Goal: Transaction & Acquisition: Purchase product/service

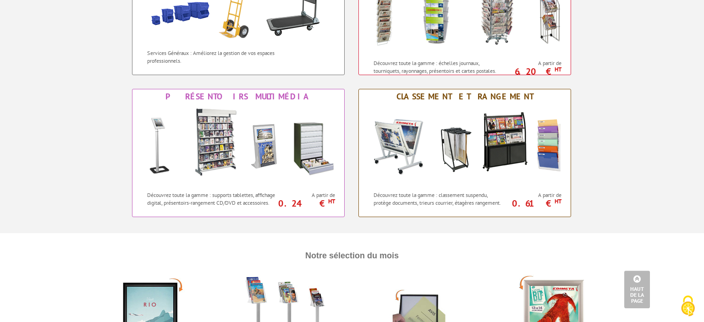
scroll to position [774, 0]
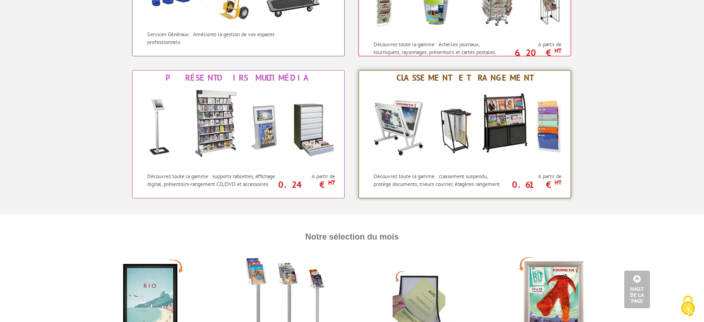
click at [503, 129] on img at bounding box center [465, 126] width 202 height 83
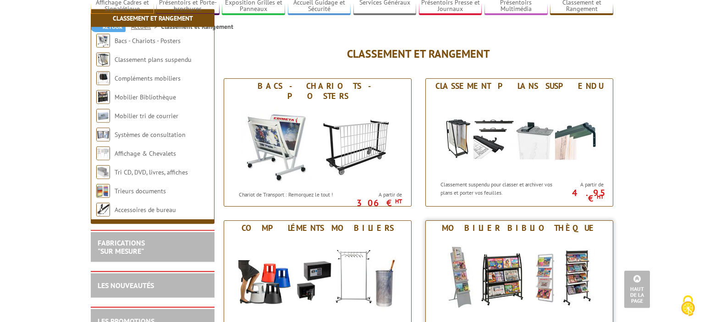
scroll to position [11, 0]
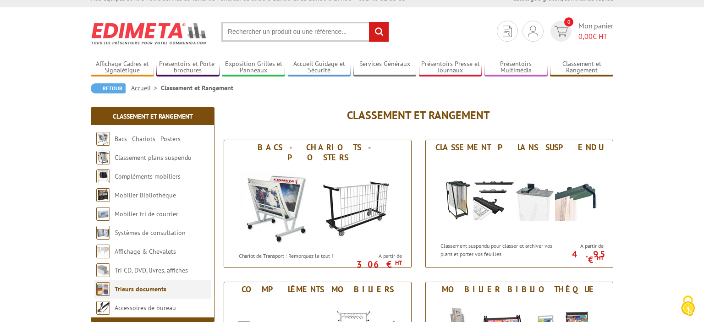
click at [140, 287] on link "Trieurs documents" at bounding box center [141, 289] width 52 height 8
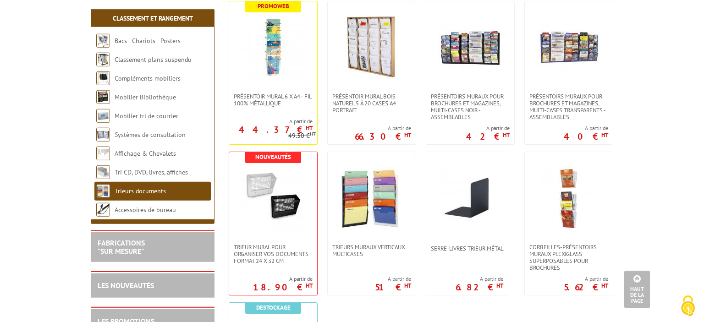
scroll to position [339, 0]
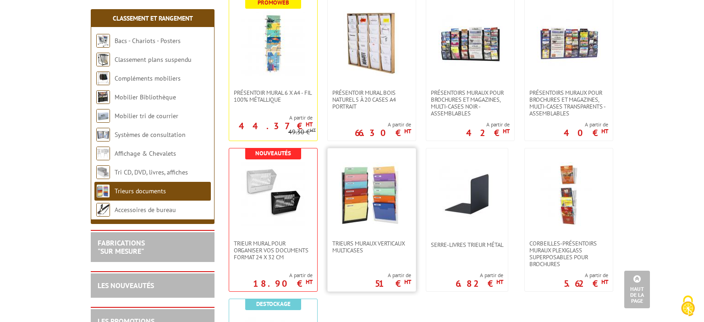
click at [366, 205] on img at bounding box center [372, 194] width 64 height 64
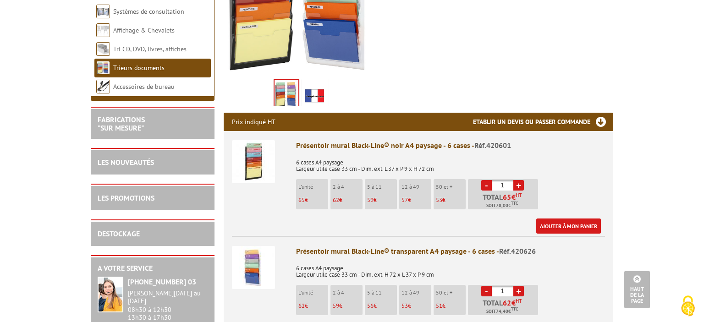
scroll to position [290, 0]
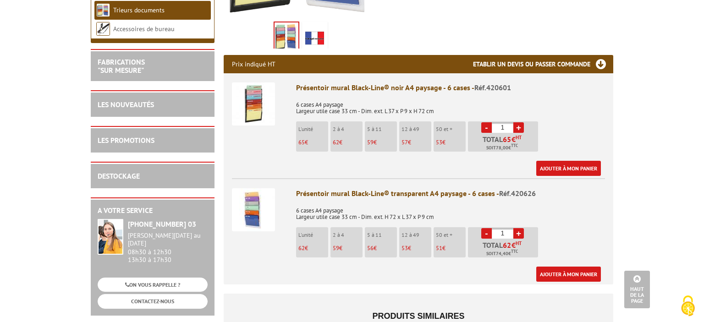
click at [520, 127] on link "+" at bounding box center [519, 127] width 11 height 11
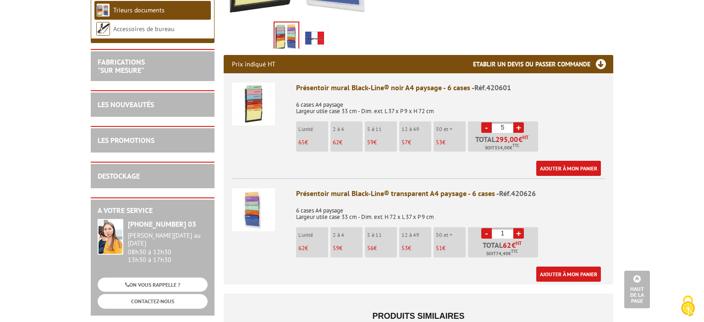
type input "6"
click at [559, 165] on link "Ajouter à mon panier" at bounding box center [568, 168] width 65 height 15
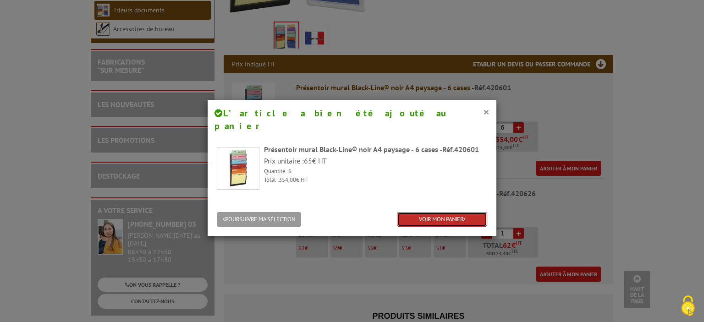
click at [430, 212] on link "VOIR MON PANIER" at bounding box center [442, 219] width 90 height 15
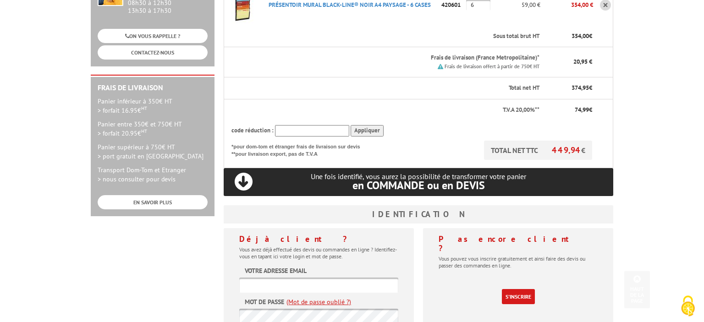
scroll to position [290, 0]
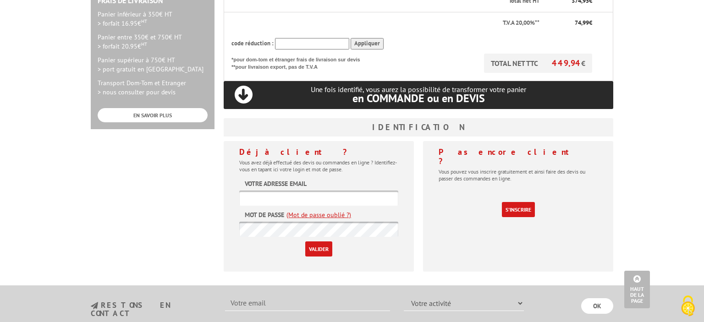
click at [267, 179] on form "Votre adresse email Mot de passe (Mot de passe oublié ?) Valider" at bounding box center [318, 217] width 159 height 77
click at [260, 191] on input "text" at bounding box center [318, 198] width 159 height 15
type input "carrosseriegabriel@orange.fr"
click at [305, 242] on input "Valider" at bounding box center [318, 249] width 27 height 15
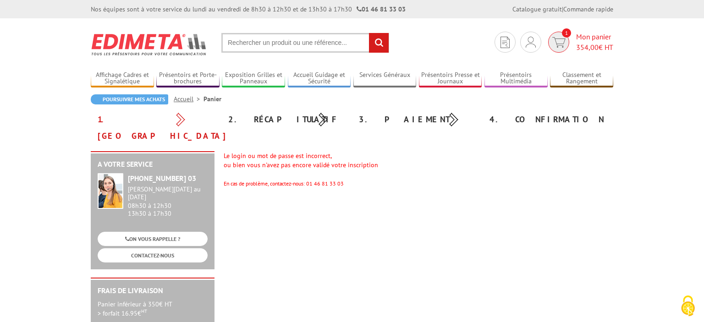
click at [582, 41] on span "Mon panier 354,00 € HT" at bounding box center [594, 42] width 37 height 21
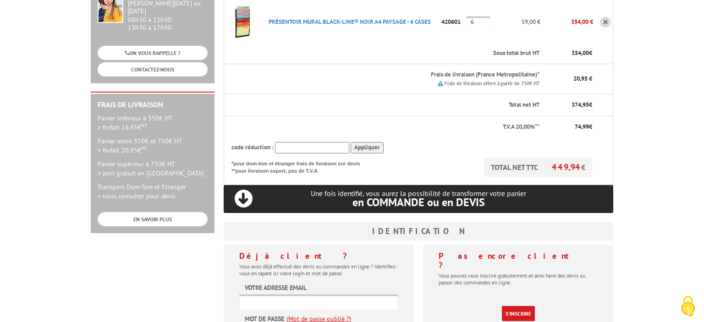
scroll to position [194, 0]
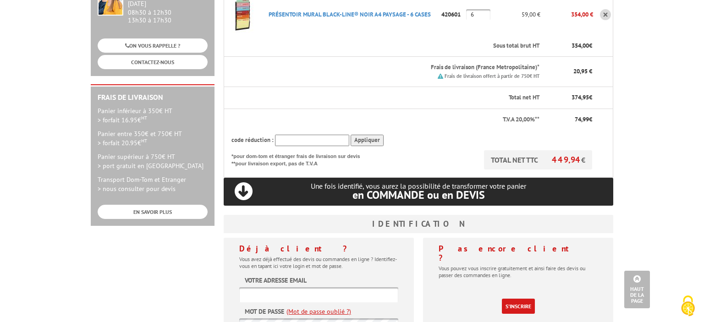
click at [265, 288] on input "text" at bounding box center [318, 295] width 159 height 15
type input "[EMAIL_ADDRESS][DOMAIN_NAME]"
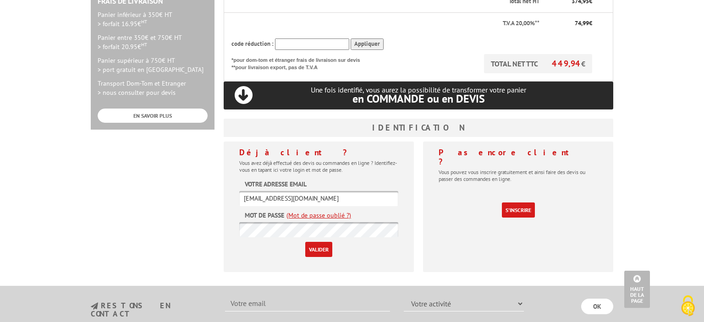
scroll to position [290, 0]
click at [311, 242] on input "Valider" at bounding box center [318, 249] width 27 height 15
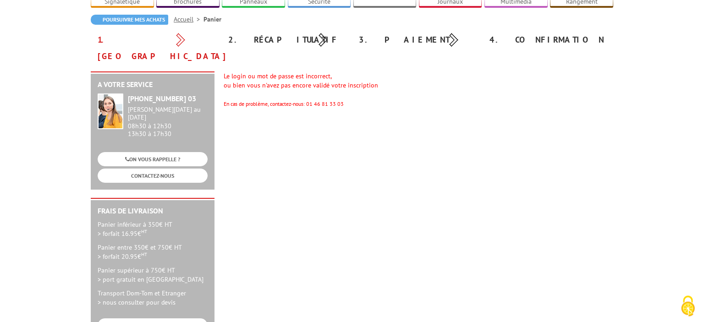
scroll to position [145, 0]
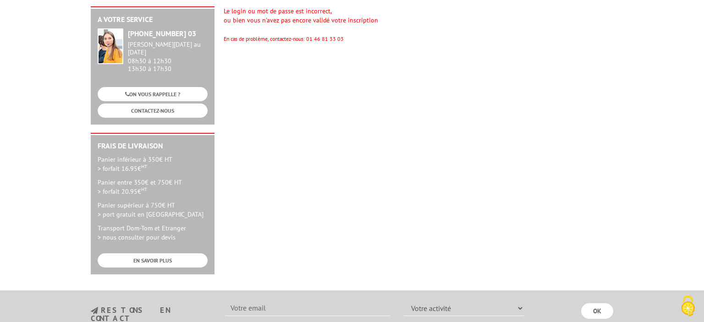
click at [359, 160] on div "A votre service [PHONE_NUMBER] 03 [PERSON_NAME][DATE] au [DATE] 08h30 à 12h30 1…" at bounding box center [352, 144] width 532 height 277
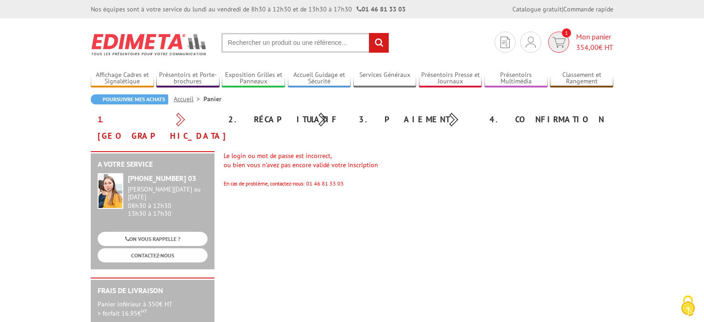
click at [599, 44] on span "354,00 € HT" at bounding box center [594, 47] width 37 height 11
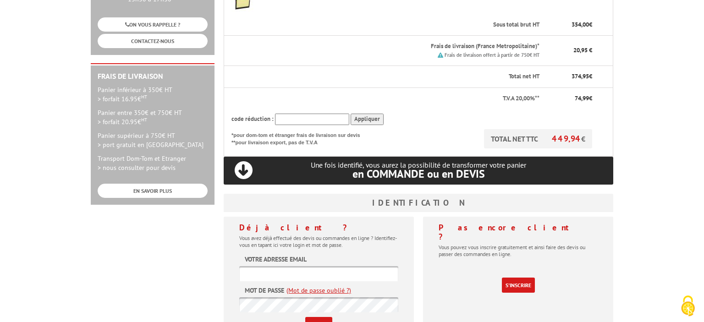
scroll to position [339, 0]
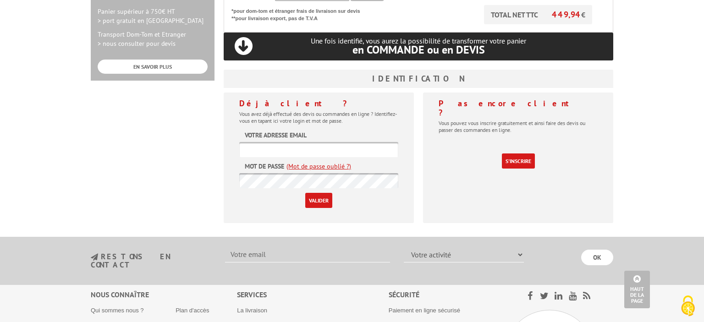
click at [318, 162] on link "(Mot de passe oublié ?)" at bounding box center [319, 166] width 65 height 9
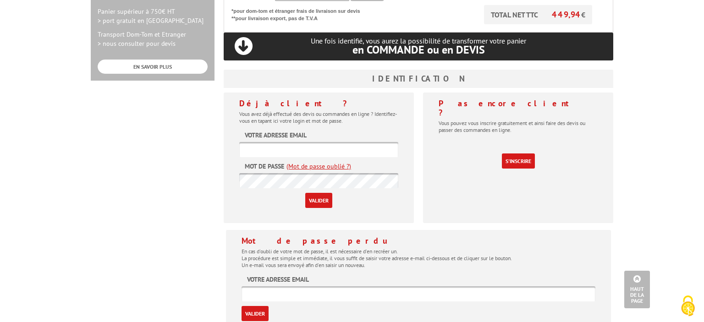
click at [278, 287] on input "text" at bounding box center [419, 294] width 354 height 15
type input "[EMAIL_ADDRESS][DOMAIN_NAME]"
click at [250, 306] on input "Valider" at bounding box center [255, 313] width 27 height 15
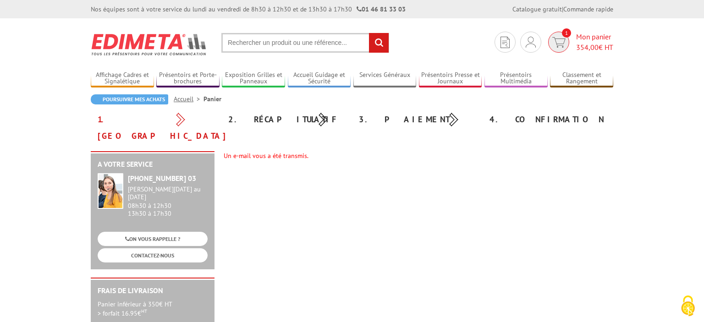
click at [589, 46] on span "354,00" at bounding box center [587, 47] width 22 height 9
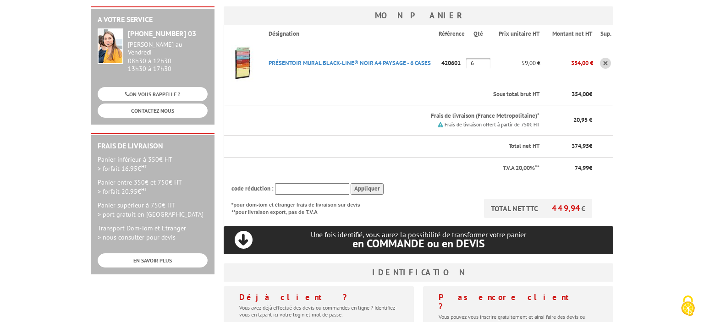
scroll to position [339, 0]
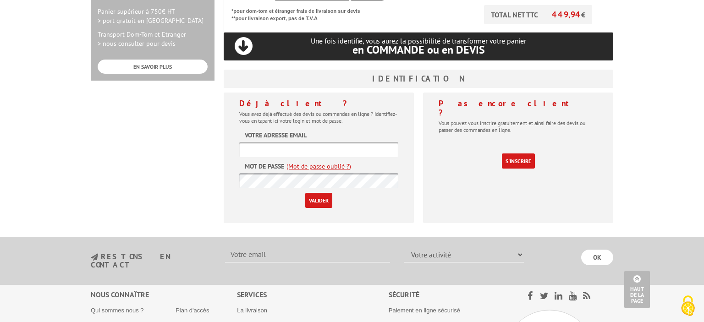
click at [306, 162] on link "(Mot de passe oublié ?)" at bounding box center [319, 166] width 65 height 9
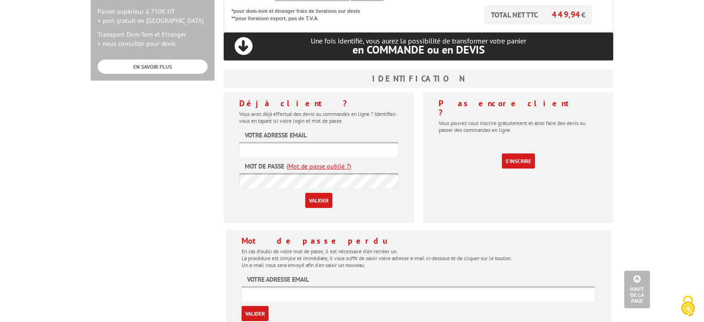
click at [276, 287] on input "text" at bounding box center [419, 294] width 354 height 15
type input "adm.carrosseriegabriel@orange.fr"
click at [242, 306] on input "Valider" at bounding box center [255, 313] width 27 height 15
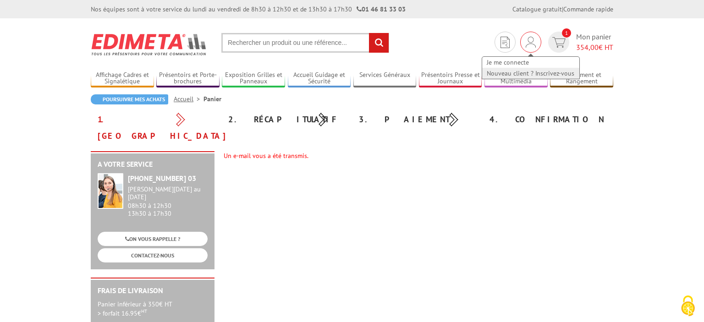
click at [513, 76] on link "Nouveau client ? Inscrivez-vous" at bounding box center [530, 73] width 97 height 11
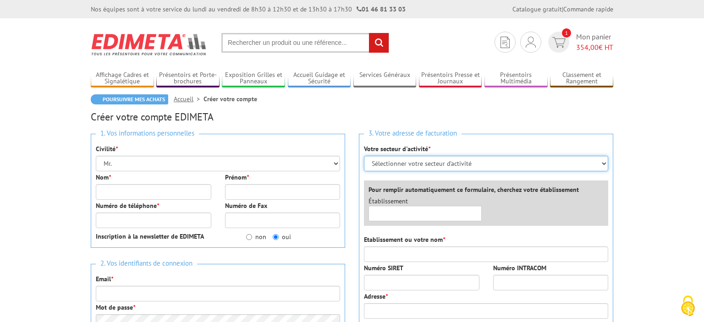
click at [364, 156] on select "Sélectionner votre secteur d'activité Administrations et collectivités Magasins…" at bounding box center [486, 164] width 244 height 16
select select "878"
click option "Entreprises du secteur privé" at bounding box center [0, 0] width 0 height 0
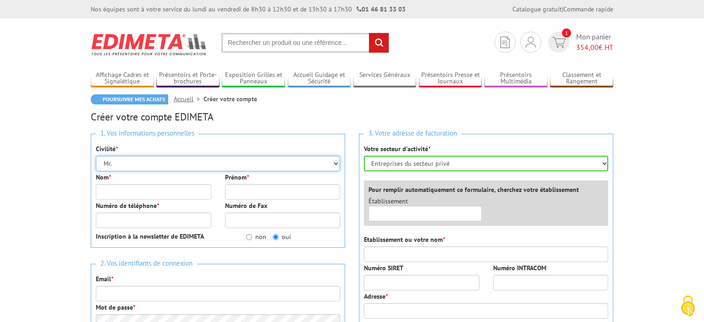
click at [96, 156] on select "Mr. Mme. Mlle." at bounding box center [218, 164] width 244 height 16
select select "Mme."
click option "Mme." at bounding box center [0, 0] width 0 height 0
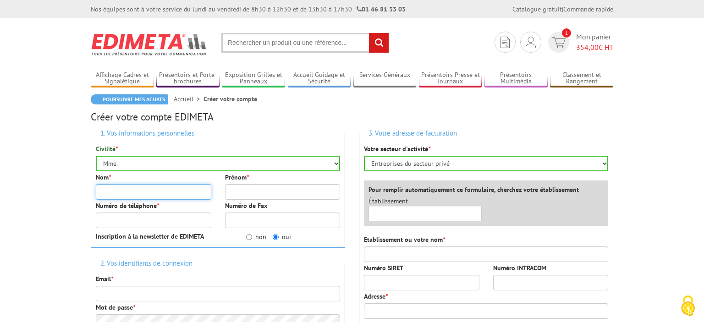
click at [127, 193] on input "Nom *" at bounding box center [154, 192] width 116 height 16
type input "DUCOURNEAU"
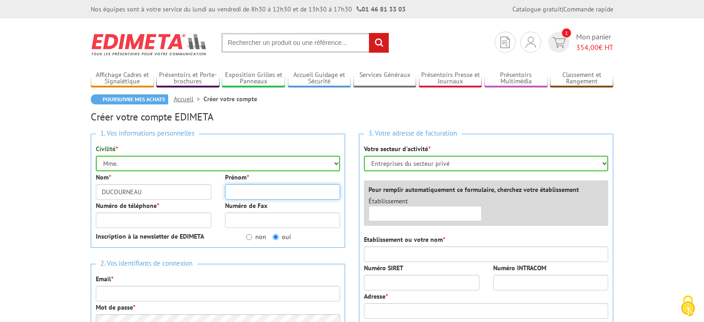
click at [274, 187] on input "Prénom *" at bounding box center [283, 192] width 116 height 16
type input "[PERSON_NAME]"
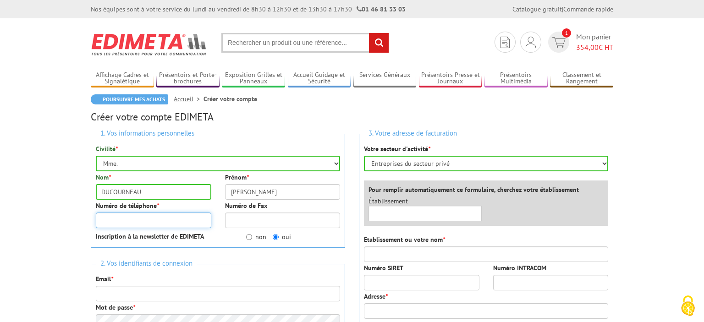
click at [151, 216] on input "Numéro de téléphone *" at bounding box center [154, 221] width 116 height 16
type input "035234142"
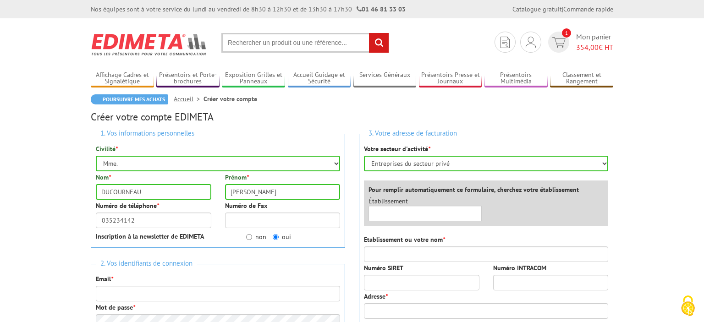
click at [249, 259] on h3 "2. Vos identifiants de connexion" at bounding box center [218, 264] width 244 height 12
click at [249, 239] on input "non" at bounding box center [249, 237] width 6 height 6
radio input "true"
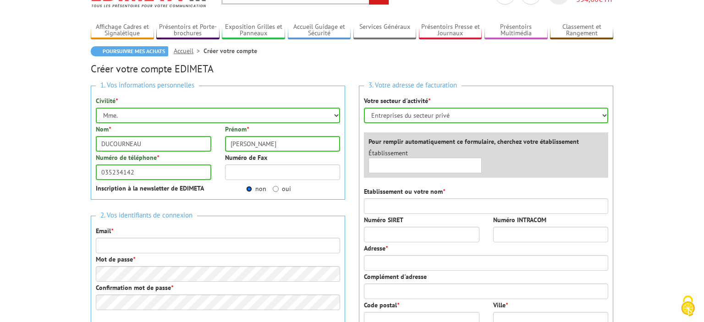
scroll to position [97, 0]
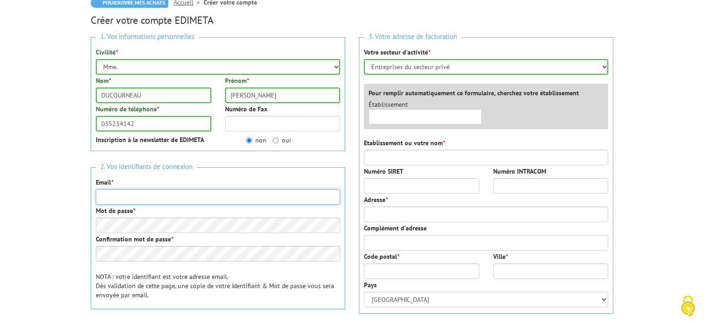
click at [120, 198] on input "Email *" at bounding box center [218, 197] width 244 height 16
type input "[EMAIL_ADDRESS][DOMAIN_NAME]"
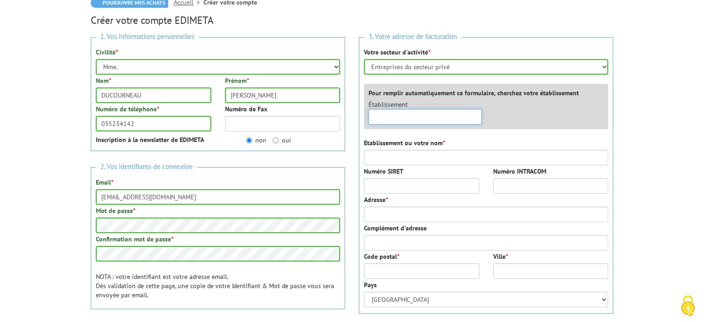
click at [406, 117] on input "text" at bounding box center [425, 117] width 113 height 16
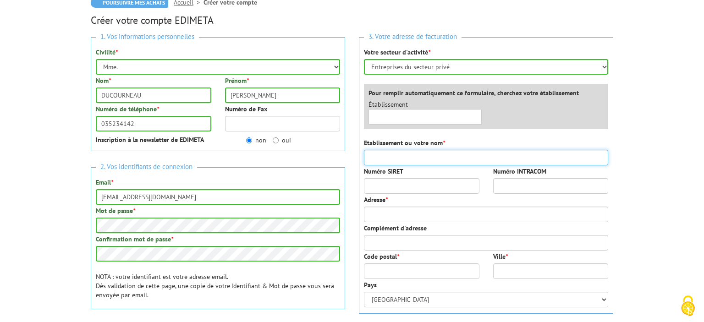
click at [408, 162] on input "Etablissement ou votre nom *" at bounding box center [486, 158] width 244 height 16
type input "c"
type input "CARROSSERIE [PERSON_NAME]"
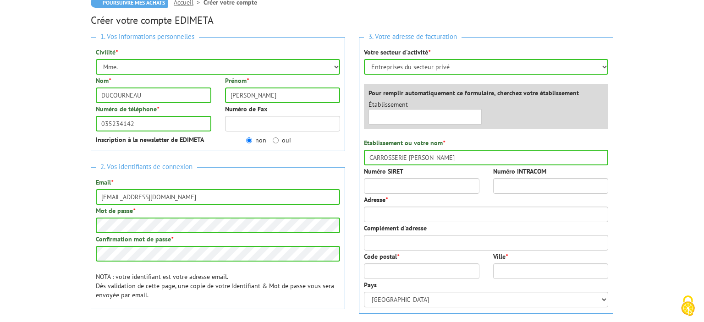
click at [444, 281] on div "Pays [GEOGRAPHIC_DATA] [GEOGRAPHIC_DATA] [GEOGRAPHIC_DATA] [GEOGRAPHIC_DATA] [U…" at bounding box center [486, 294] width 244 height 27
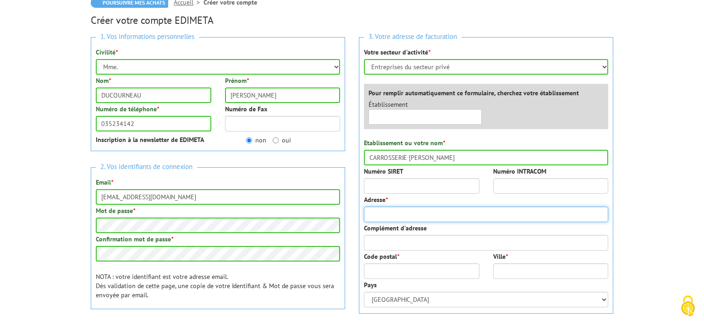
click at [393, 212] on input "Adresse *" at bounding box center [486, 215] width 244 height 16
type input "[STREET_ADDRESS][PERSON_NAME]"
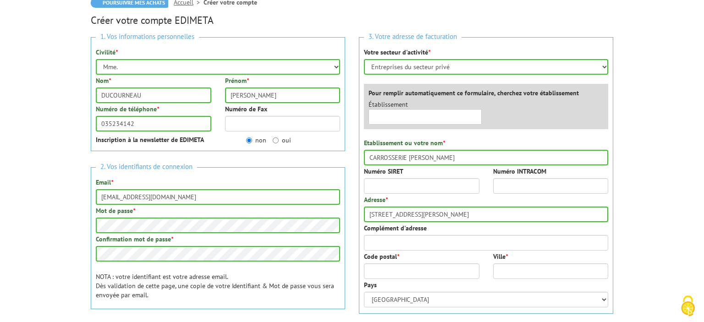
click at [445, 195] on div "Adresse * [STREET_ADDRESS][PERSON_NAME]" at bounding box center [486, 208] width 244 height 27
click at [393, 268] on input "Code postal *" at bounding box center [422, 272] width 116 height 16
type input "91700"
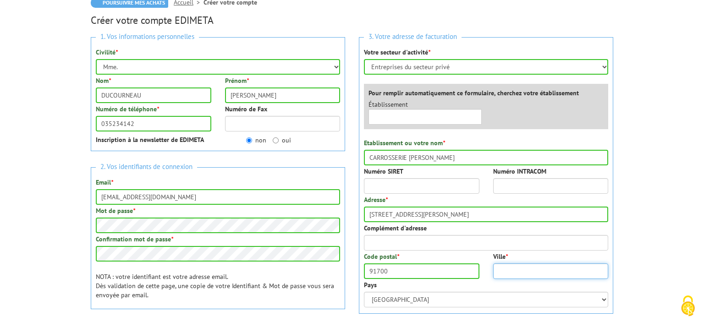
click at [511, 273] on input "Ville *" at bounding box center [551, 272] width 116 height 16
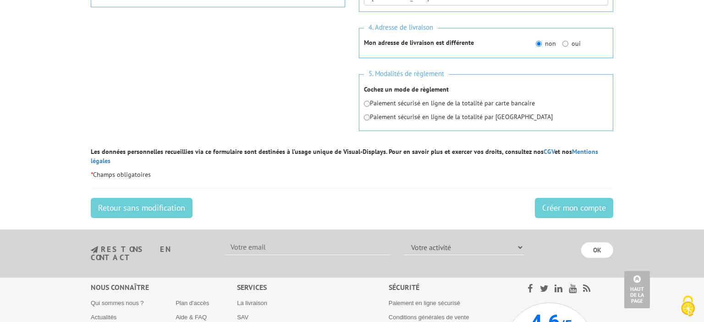
scroll to position [436, 0]
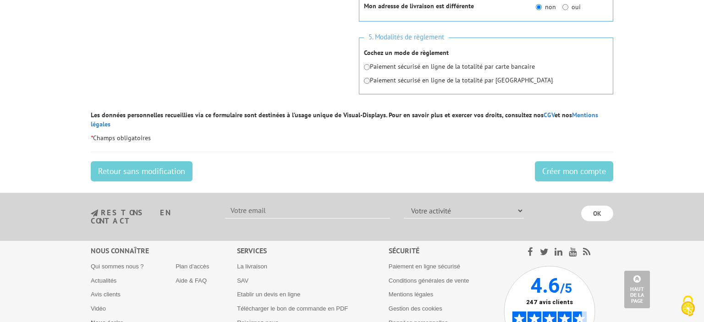
type input "[PERSON_NAME] SUR ORGE"
click at [364, 66] on div "5. Modalités de règlement Cochez un mode de règlement Paiement sécurisé en lign…" at bounding box center [486, 66] width 254 height 57
click at [369, 66] on input "radio" at bounding box center [367, 67] width 6 height 6
radio input "true"
click at [557, 161] on input "Créer mon compte" at bounding box center [574, 171] width 78 height 20
